Goal: Task Accomplishment & Management: Manage account settings

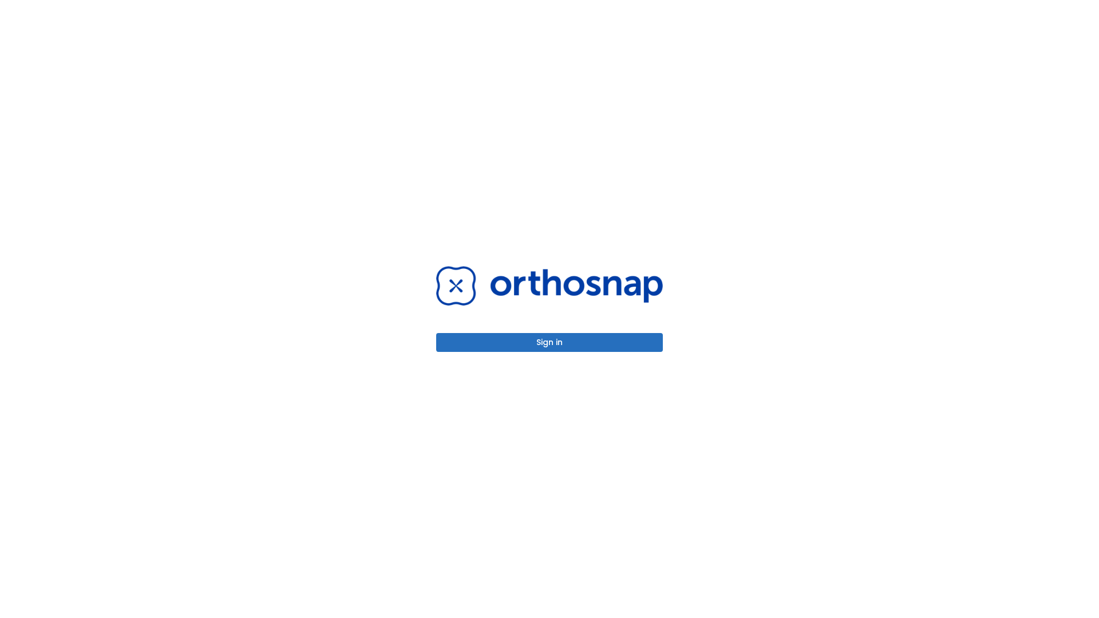
click at [549, 342] on button "Sign in" at bounding box center [549, 342] width 227 height 19
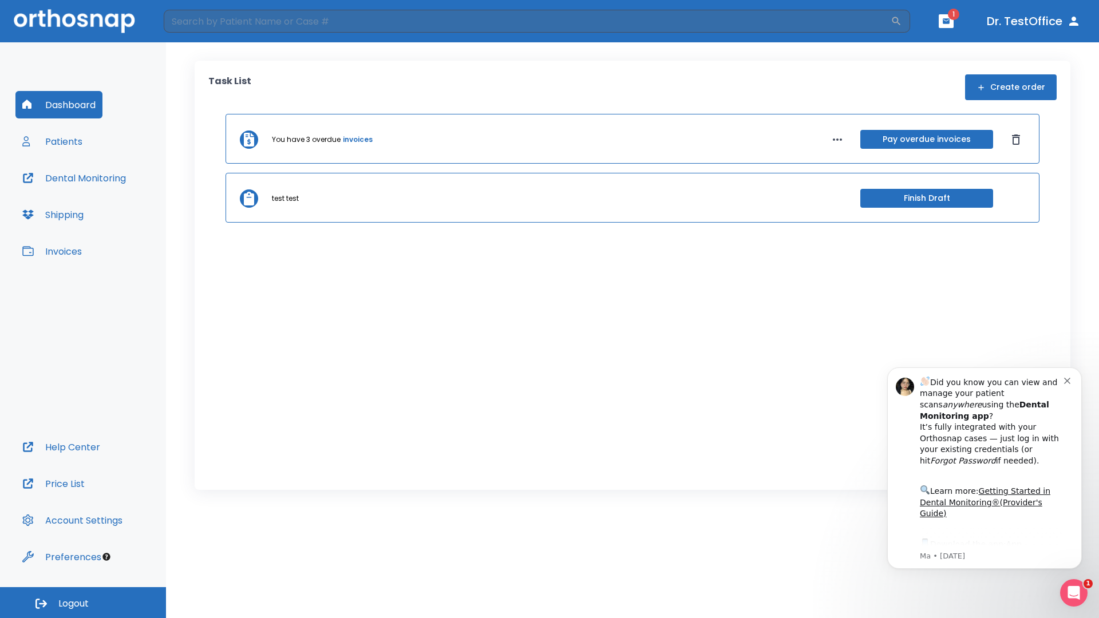
click at [83, 603] on span "Logout" at bounding box center [73, 603] width 30 height 13
